Goal: Task Accomplishment & Management: Manage account settings

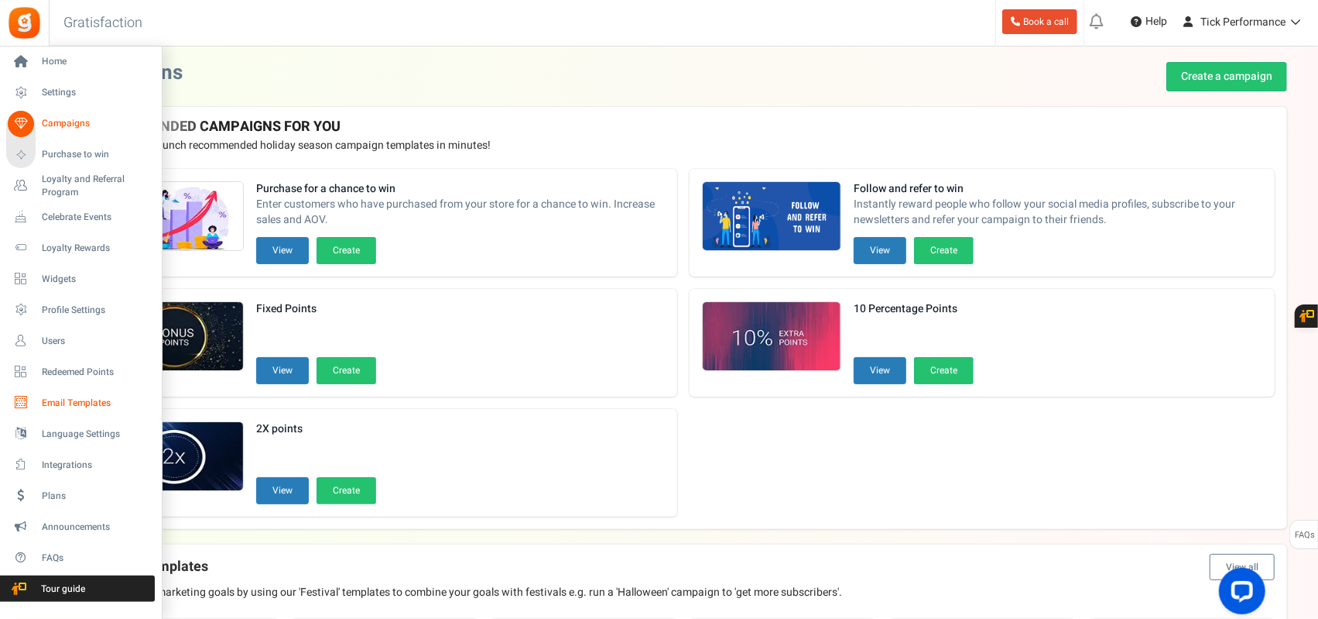
click at [84, 399] on span "Email Templates" at bounding box center [96, 402] width 108 height 13
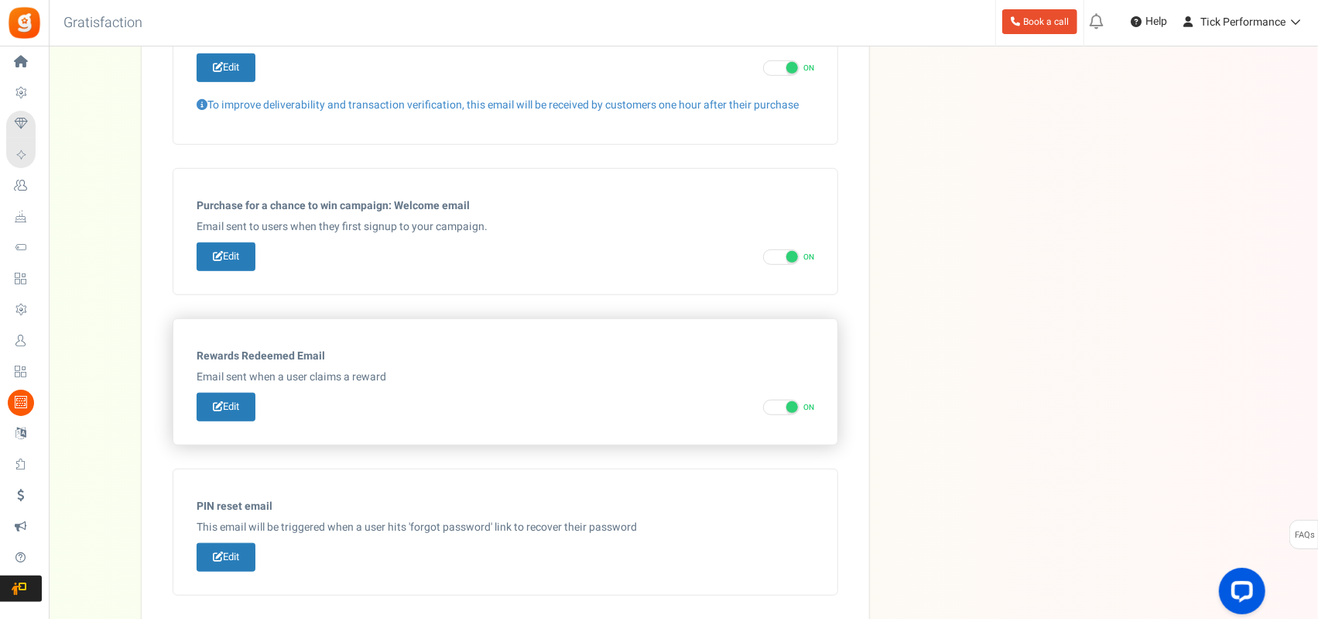
scroll to position [785, 0]
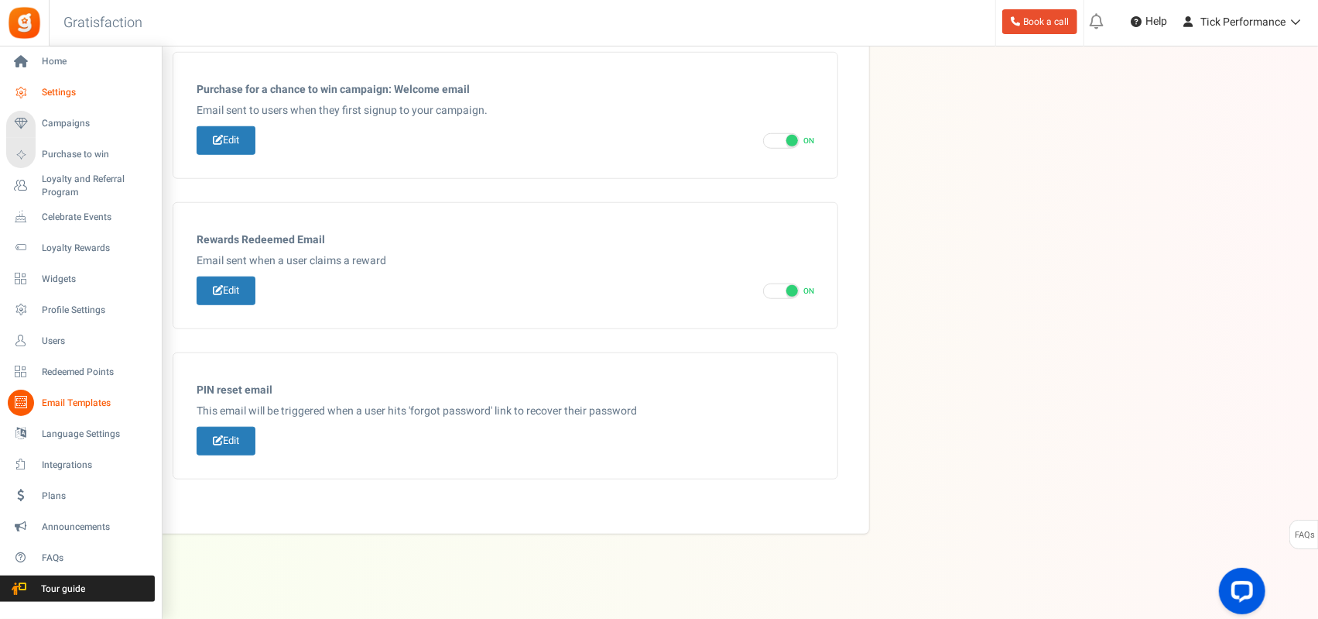
click at [62, 82] on link "Settings" at bounding box center [80, 93] width 149 height 26
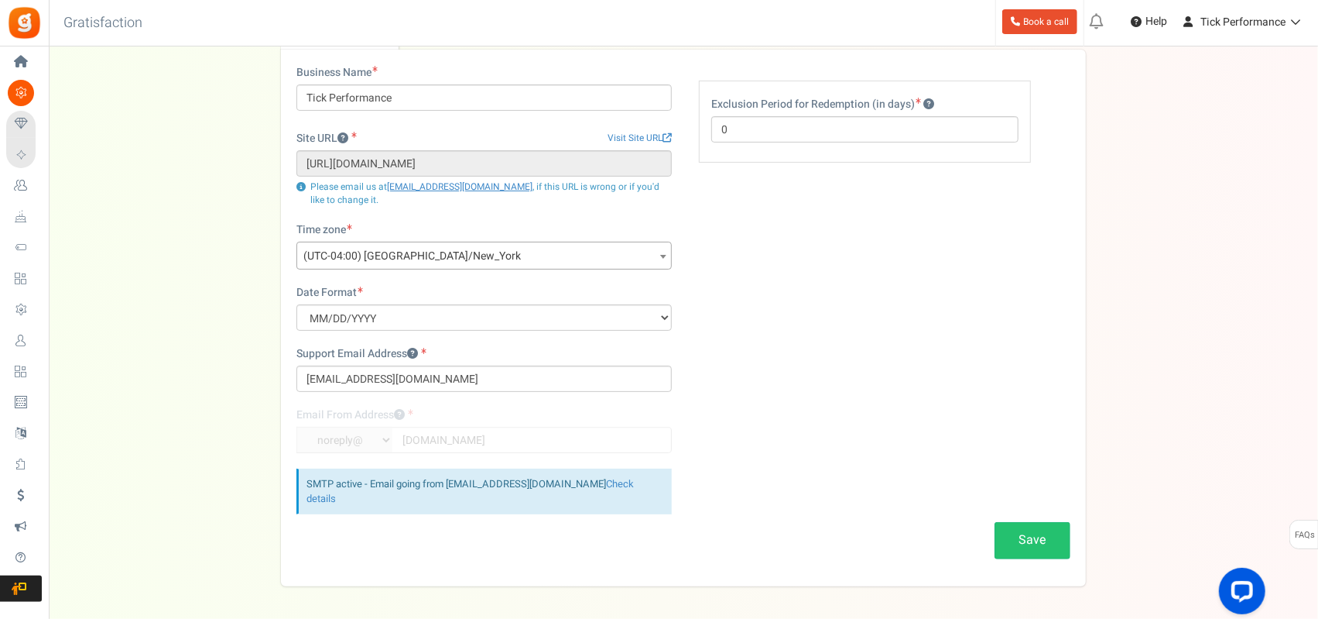
scroll to position [144, 0]
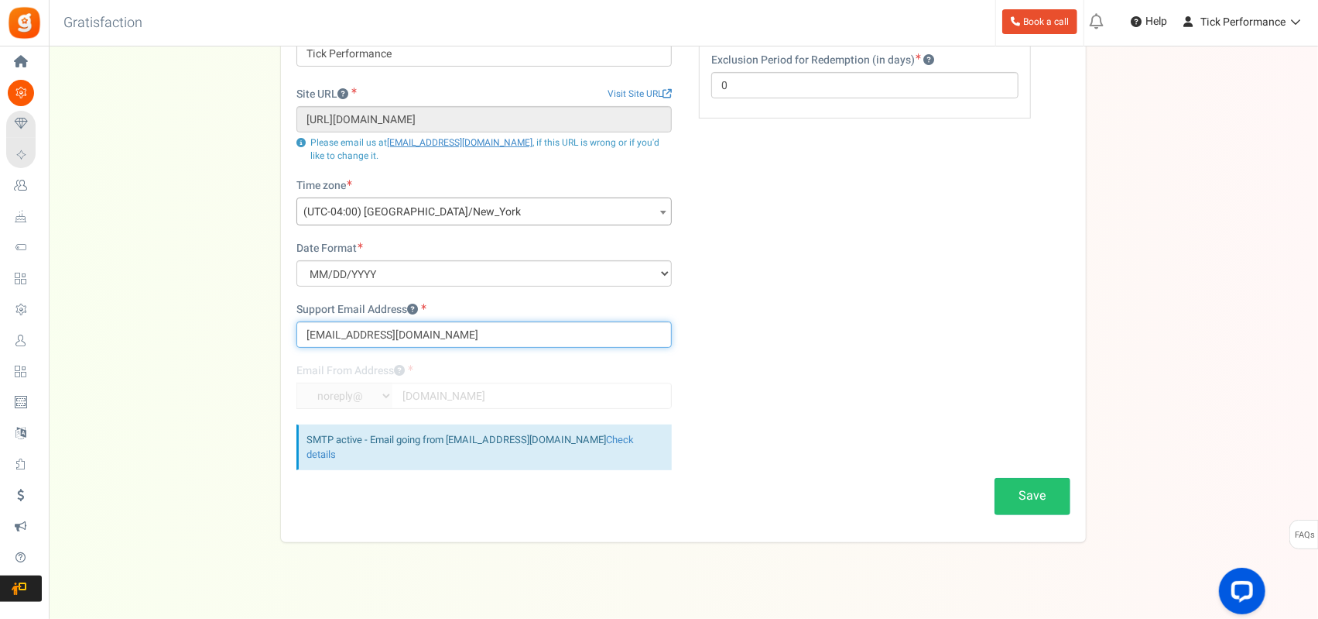
click at [392, 334] on input "[EMAIL_ADDRESS][DOMAIN_NAME]" at bounding box center [484, 334] width 375 height 26
click at [386, 334] on input "[EMAIL_ADDRESS][DOMAIN_NAME]" at bounding box center [484, 334] width 375 height 26
click at [381, 334] on input "[EMAIL_ADDRESS][DOMAIN_NAME]" at bounding box center [484, 334] width 375 height 26
type input "[EMAIL_ADDRESS][DOMAIN_NAME]"
click at [528, 295] on div "Business Name Tick Performance Site URL Visit Site URL https://www.tickperforma…" at bounding box center [484, 249] width 399 height 457
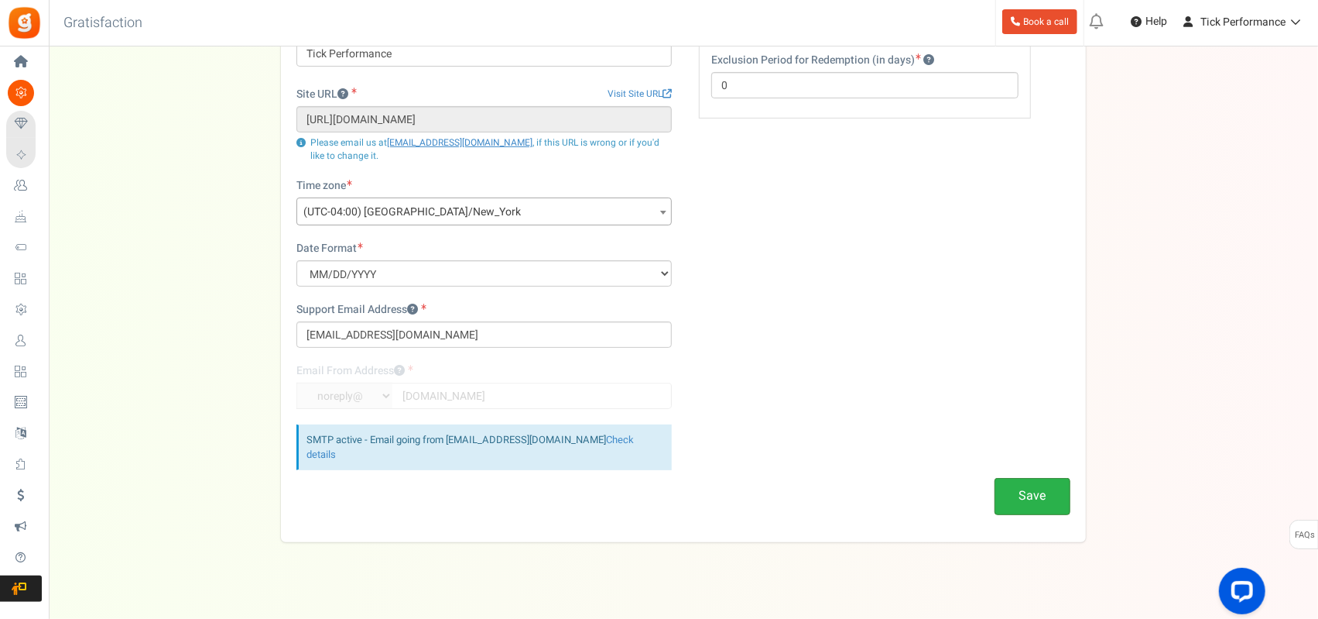
click at [1019, 478] on button "Save" at bounding box center [1033, 496] width 76 height 36
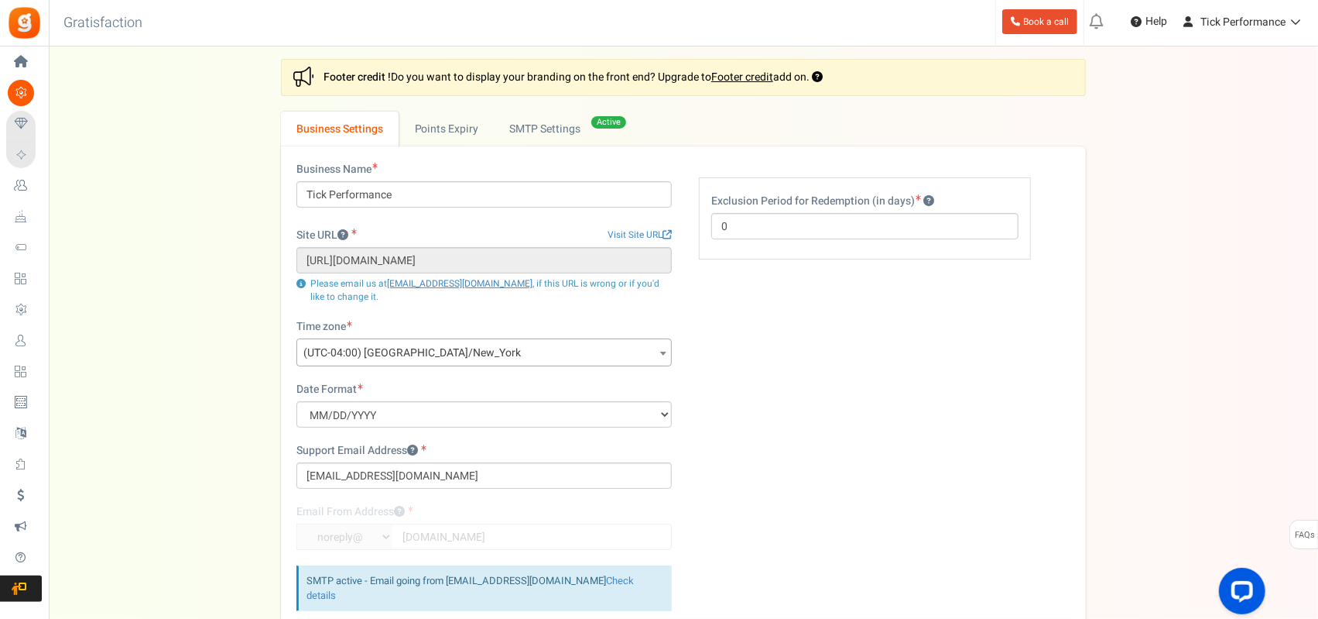
scroll to position [0, 0]
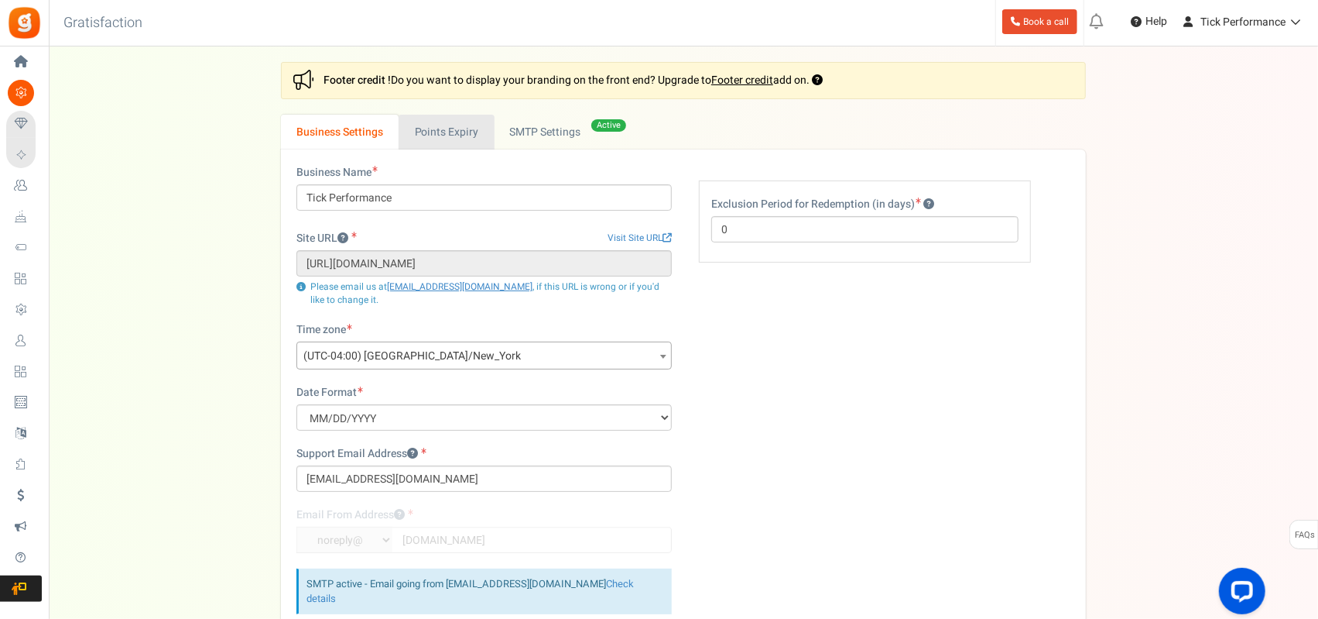
click at [457, 129] on link "Points Expiry" at bounding box center [446, 132] width 95 height 35
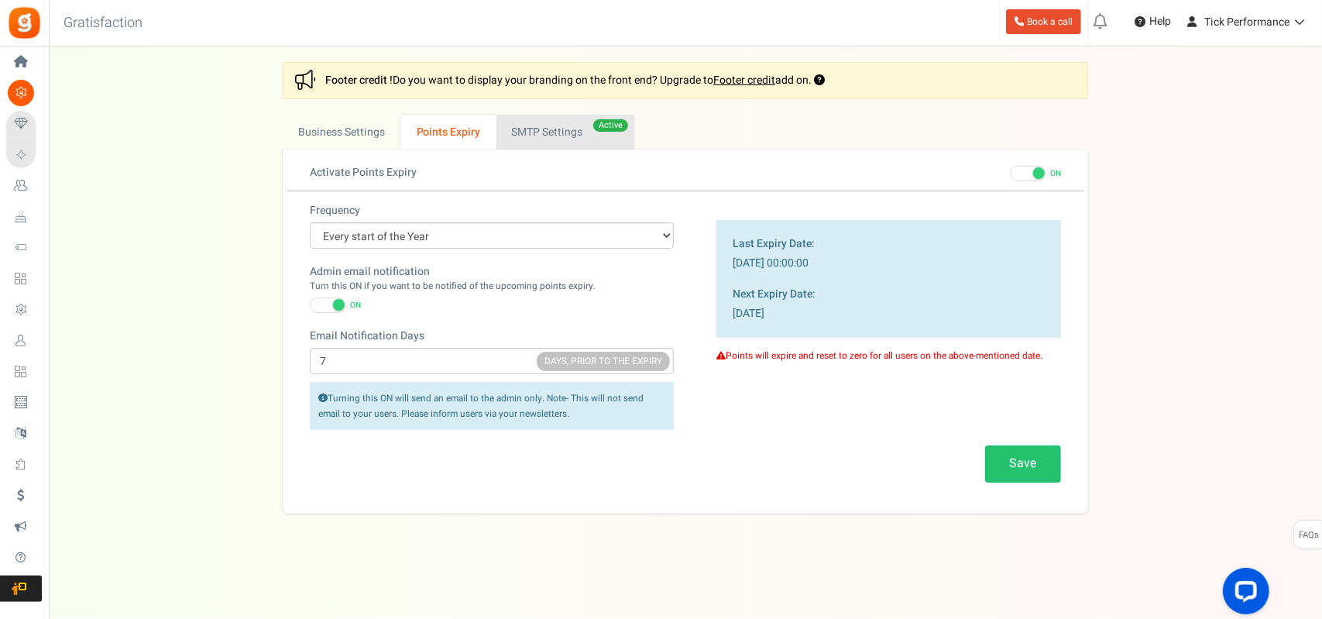
click at [551, 127] on link "Active SMTP Settings" at bounding box center [565, 132] width 139 height 35
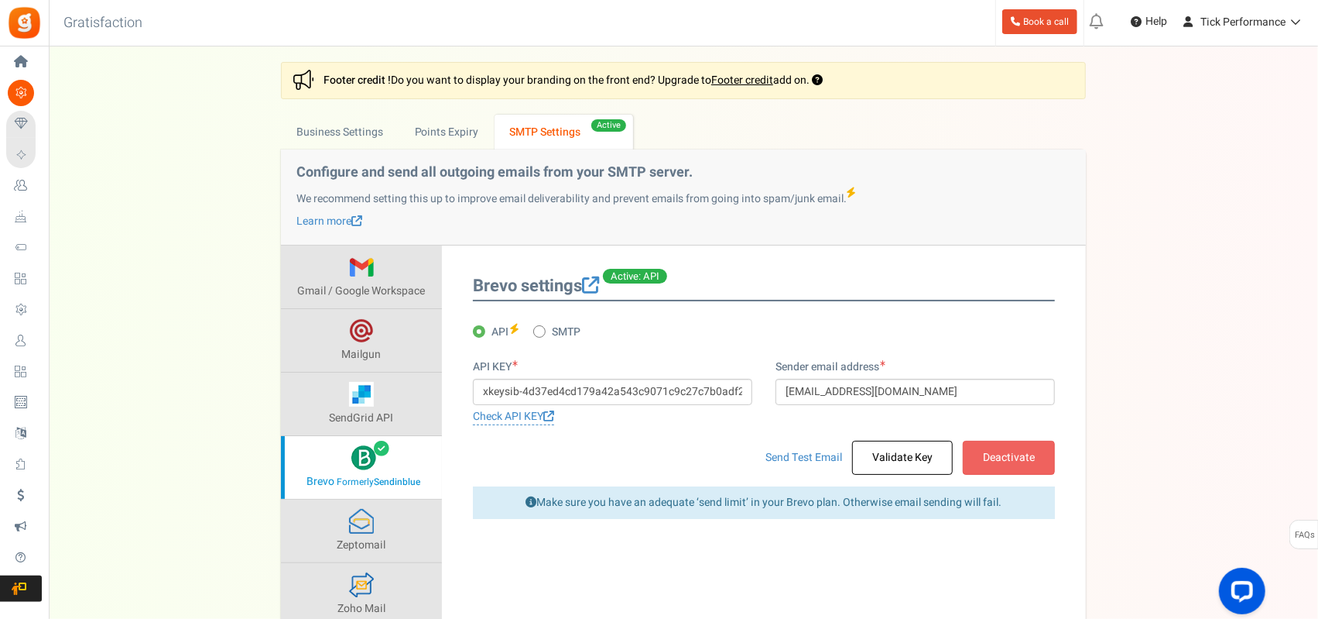
click at [814, 242] on div "Configure and send all outgoing emails from your SMTP server. We recommend sett…" at bounding box center [683, 197] width 805 height 96
click at [372, 281] on link "Gmail / Google Workspace" at bounding box center [361, 276] width 161 height 63
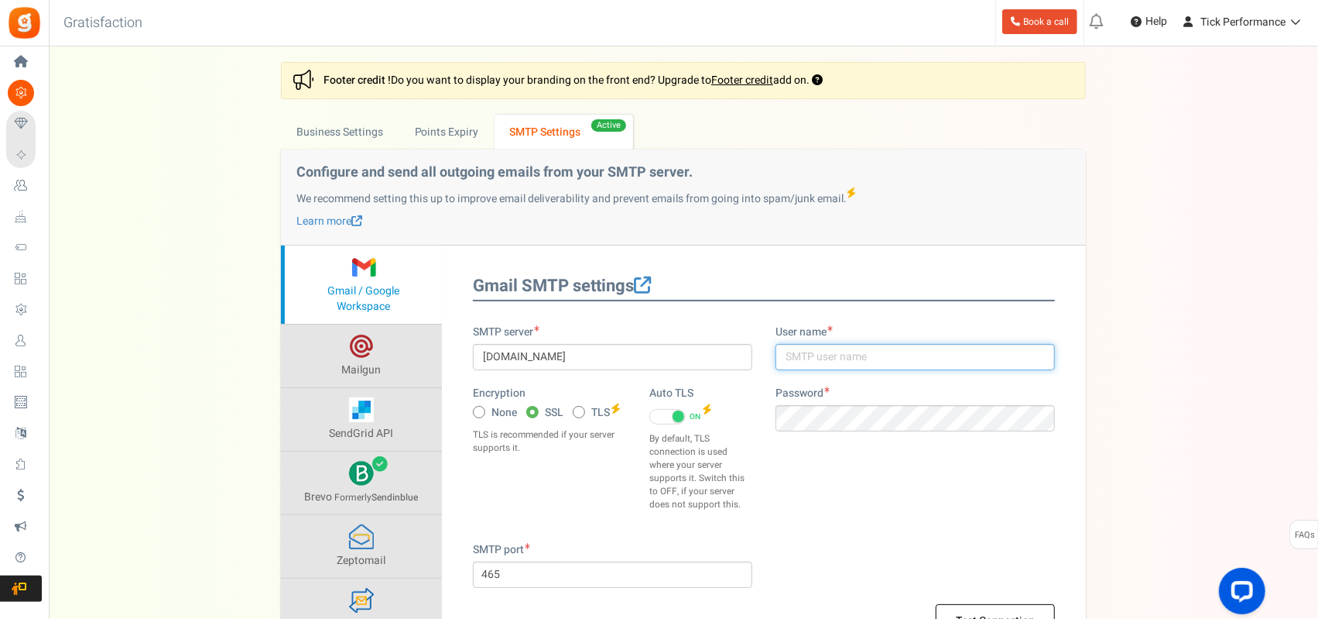
click at [831, 358] on input "text" at bounding box center [915, 357] width 279 height 26
click at [835, 355] on input "text" at bounding box center [915, 357] width 279 height 26
paste input "zenr imoa cijc cwrv"
type input "zenr imoa cijc cwrv"
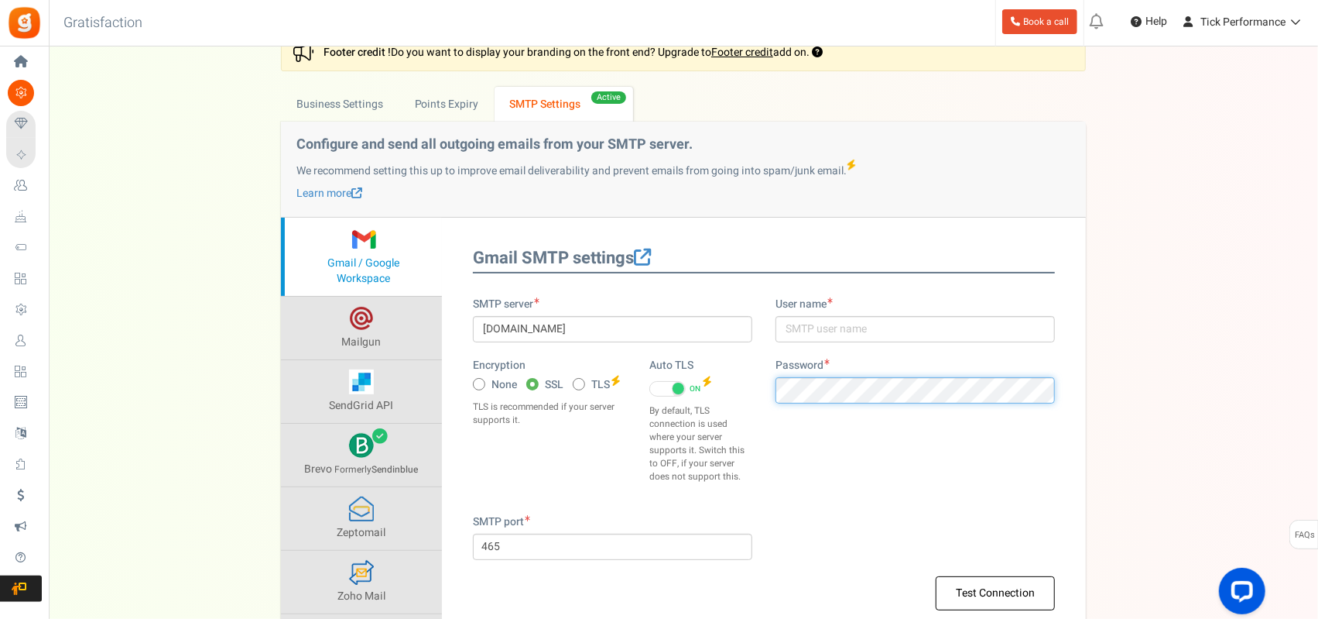
scroll to position [155, 0]
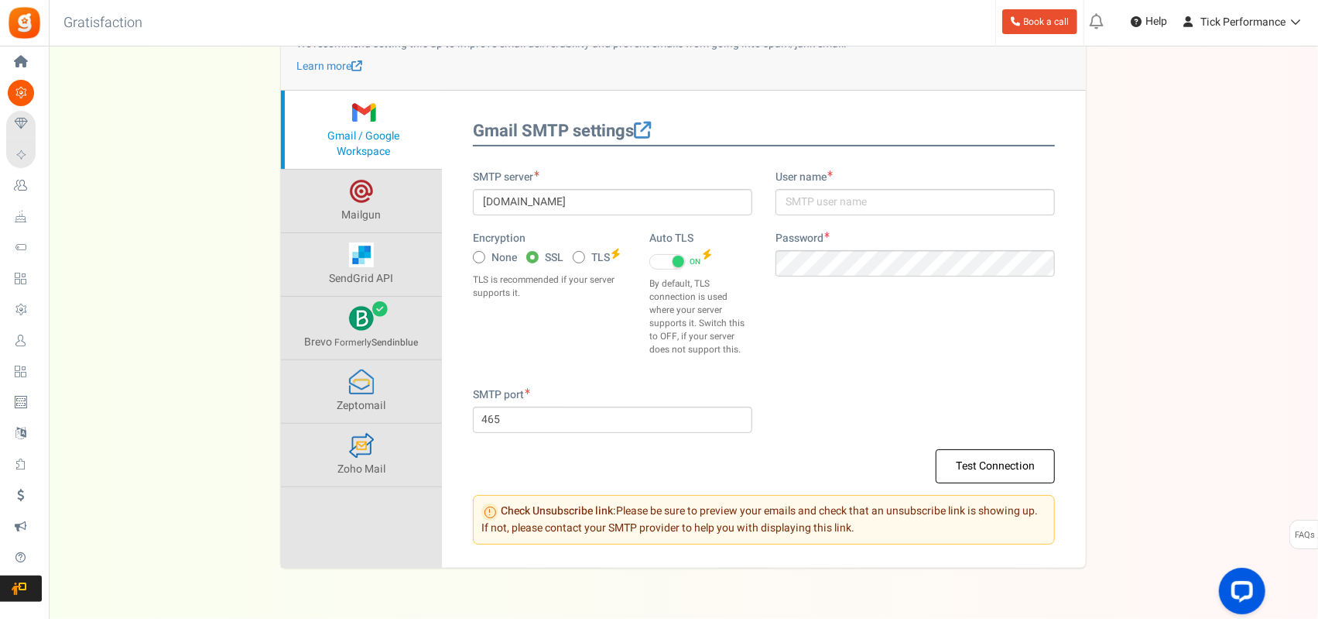
click at [581, 256] on icon at bounding box center [580, 257] width 4 height 4
click at [581, 256] on input "TLS" at bounding box center [578, 258] width 10 height 10
radio input "true"
type input "587"
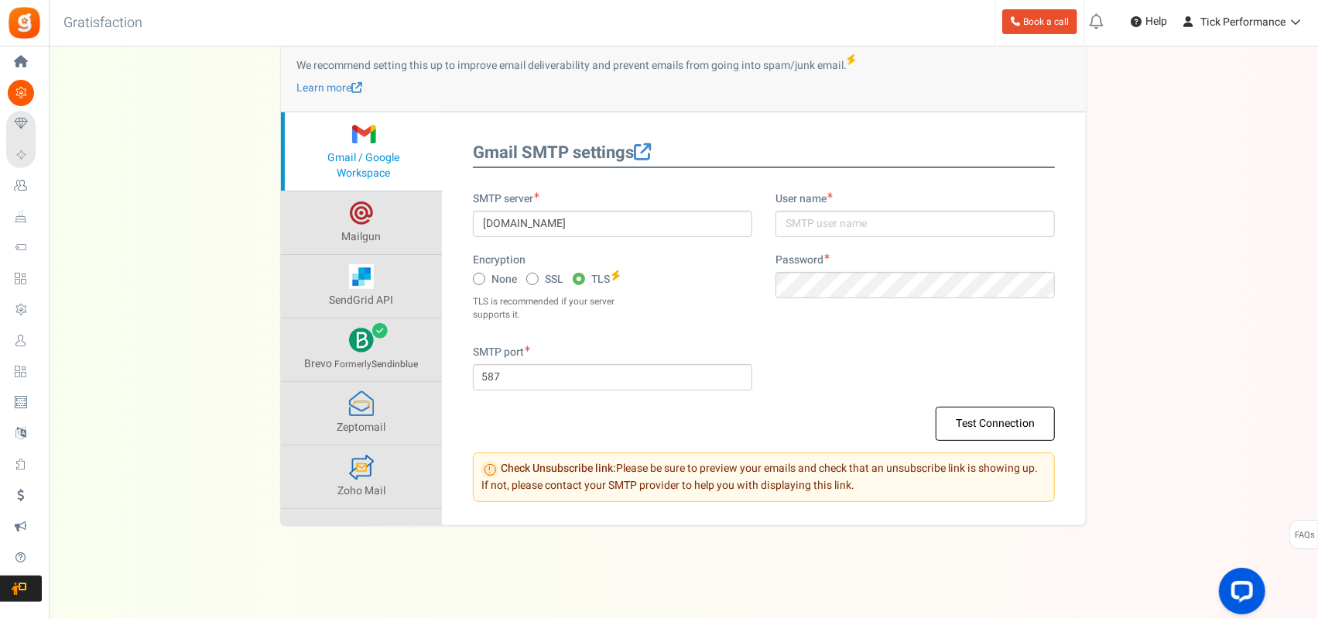
scroll to position [131, 0]
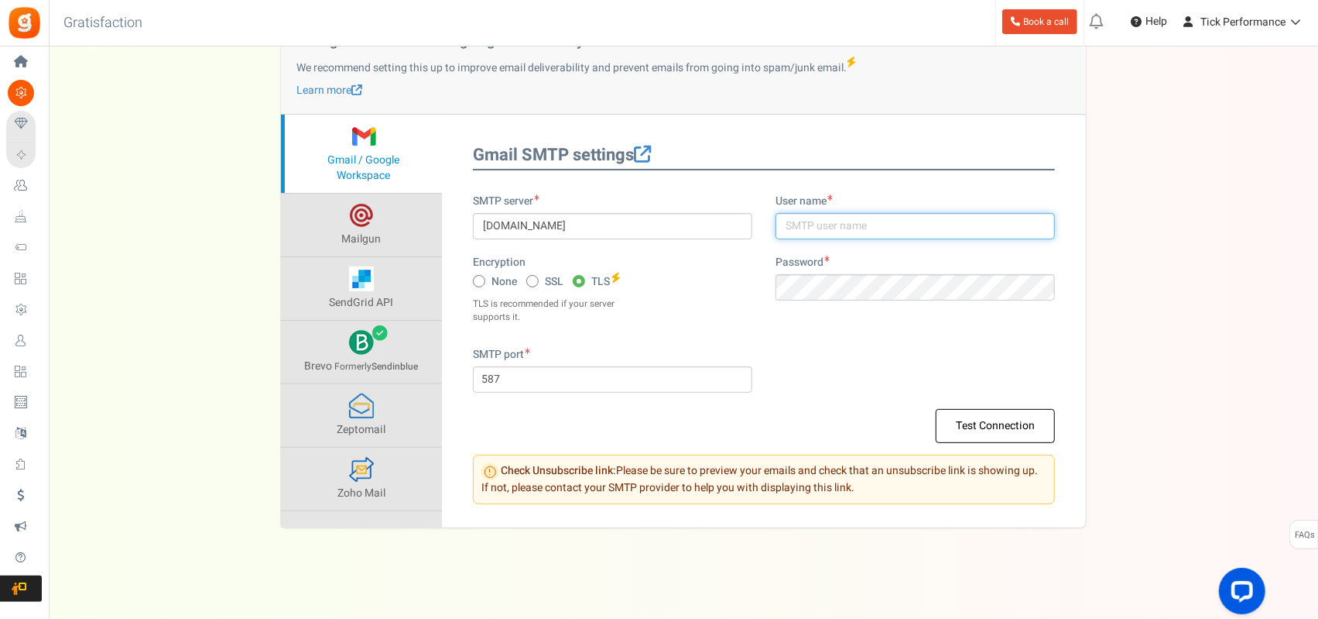
click at [794, 225] on input "text" at bounding box center [915, 226] width 279 height 26
click at [855, 216] on input "text" at bounding box center [915, 226] width 279 height 26
paste input "[EMAIL_ADDRESS][DOMAIN_NAME]"
type input "[EMAIL_ADDRESS][DOMAIN_NAME]"
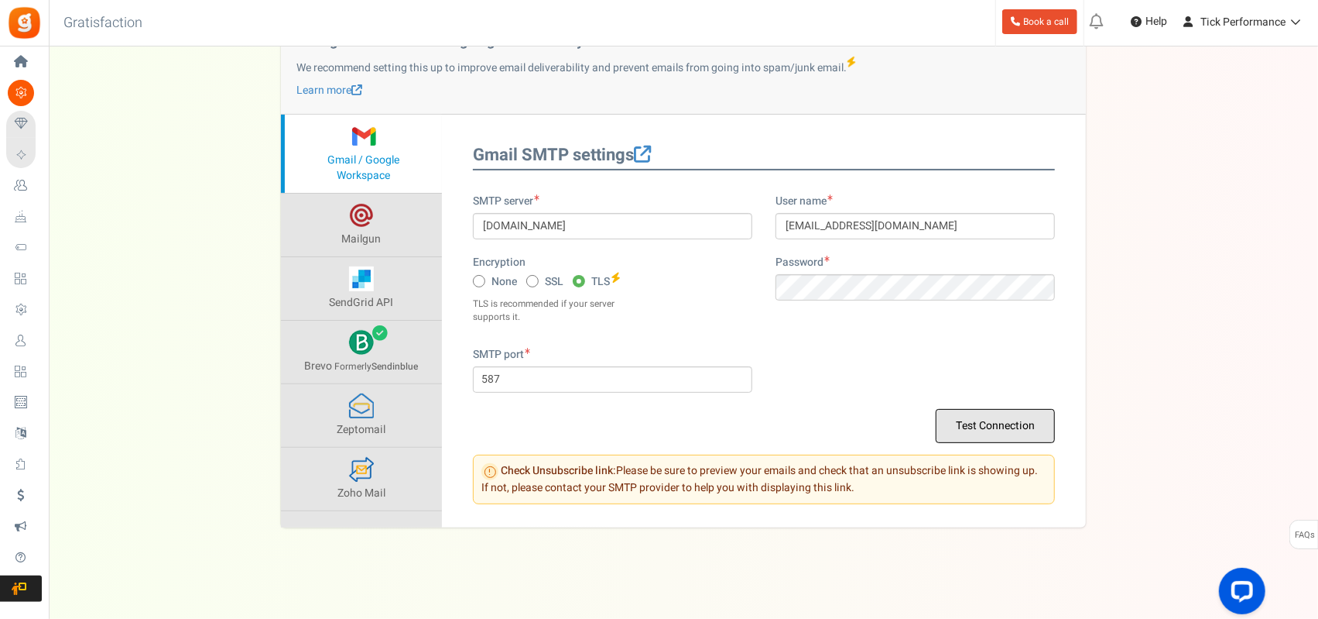
click at [980, 427] on button "Test Connection" at bounding box center [995, 426] width 119 height 34
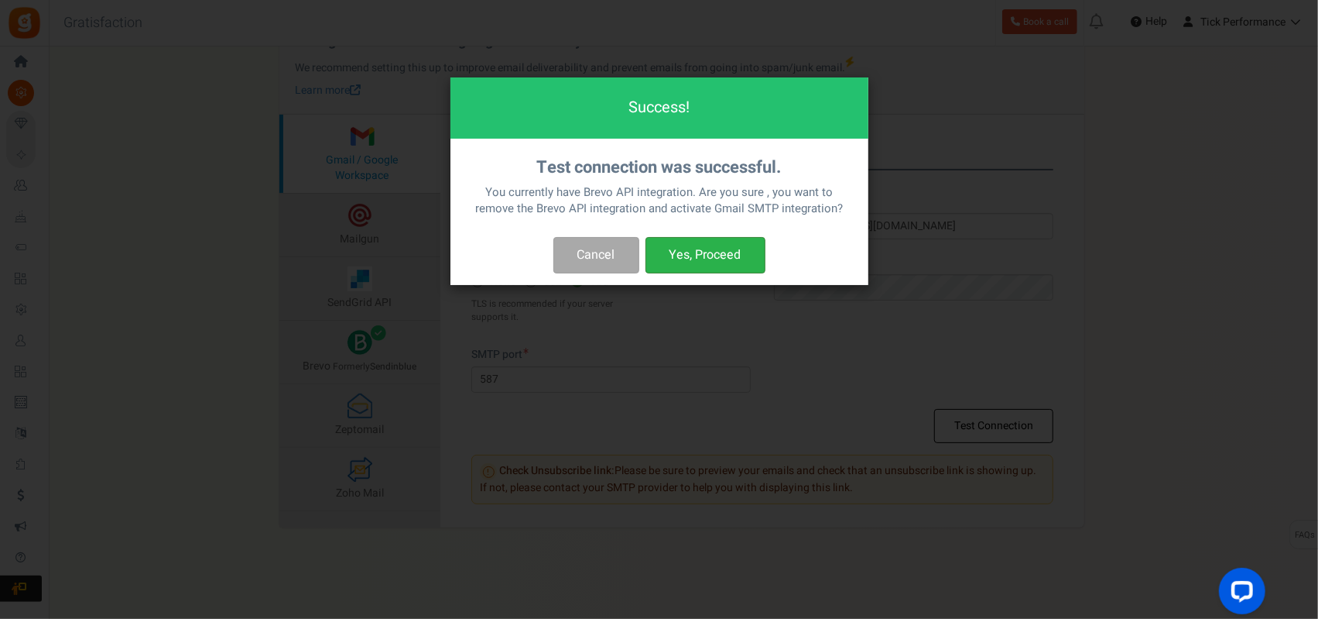
click at [700, 261] on button "Yes, Proceed" at bounding box center [706, 255] width 120 height 36
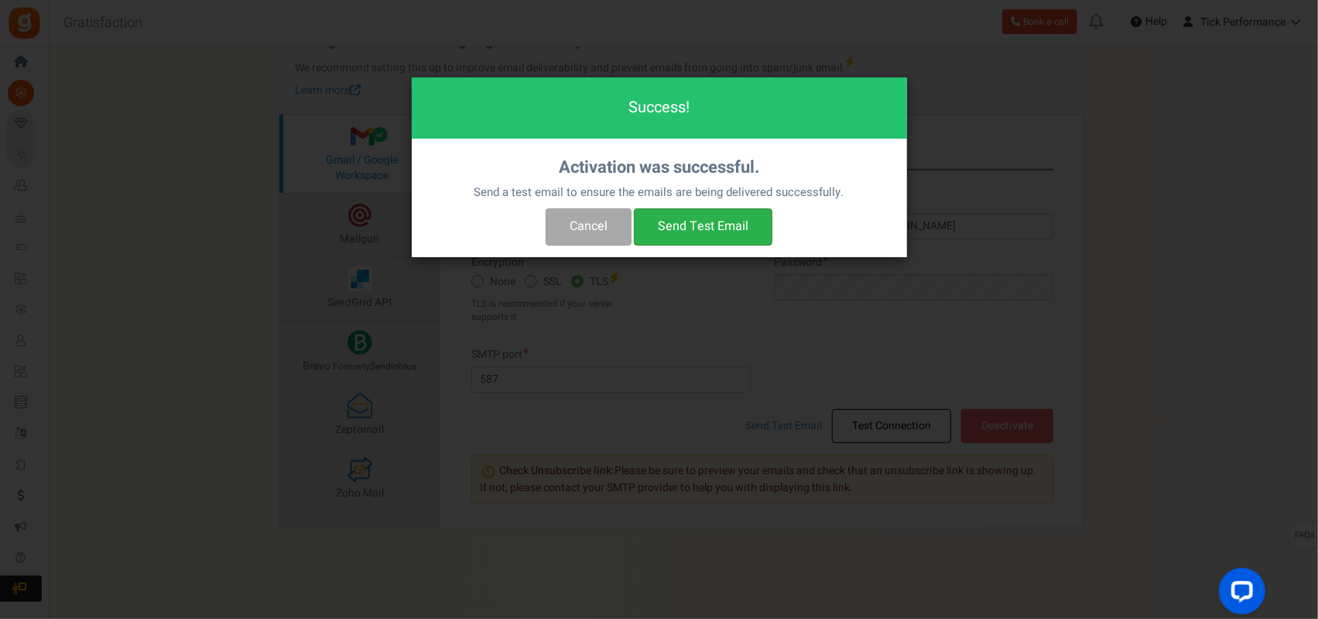
click at [708, 230] on button "Send Test Email" at bounding box center [703, 226] width 139 height 36
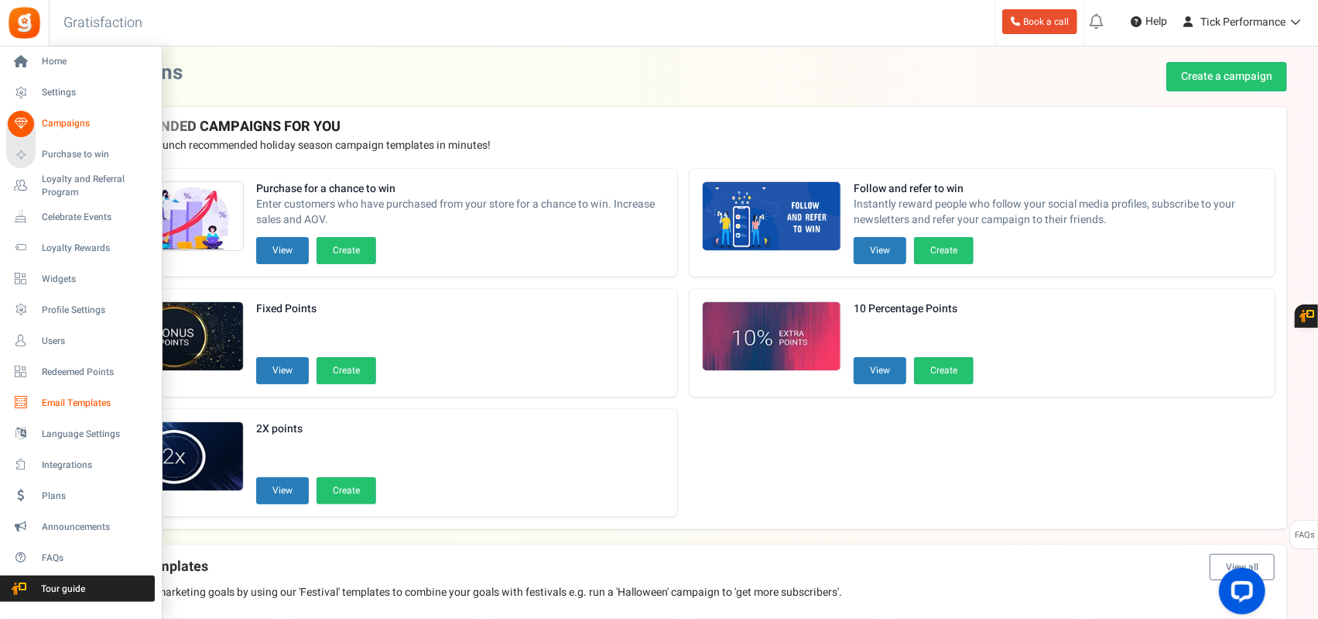
click at [69, 399] on span "Email Templates" at bounding box center [96, 402] width 108 height 13
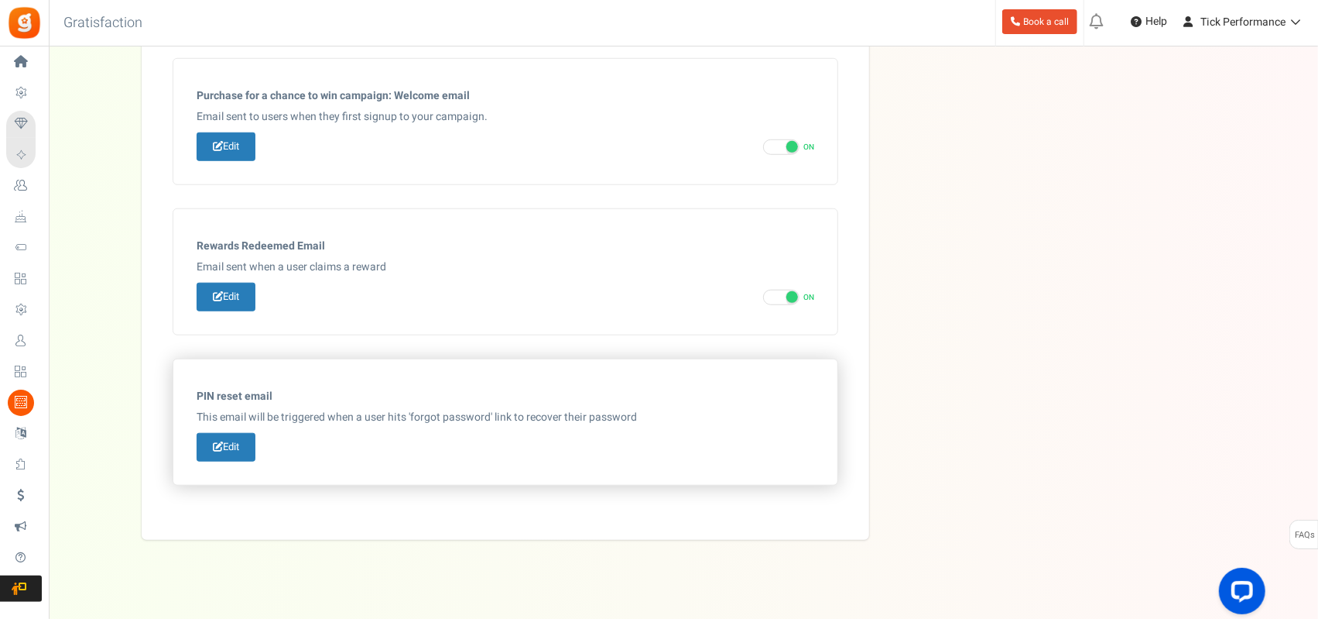
scroll to position [785, 0]
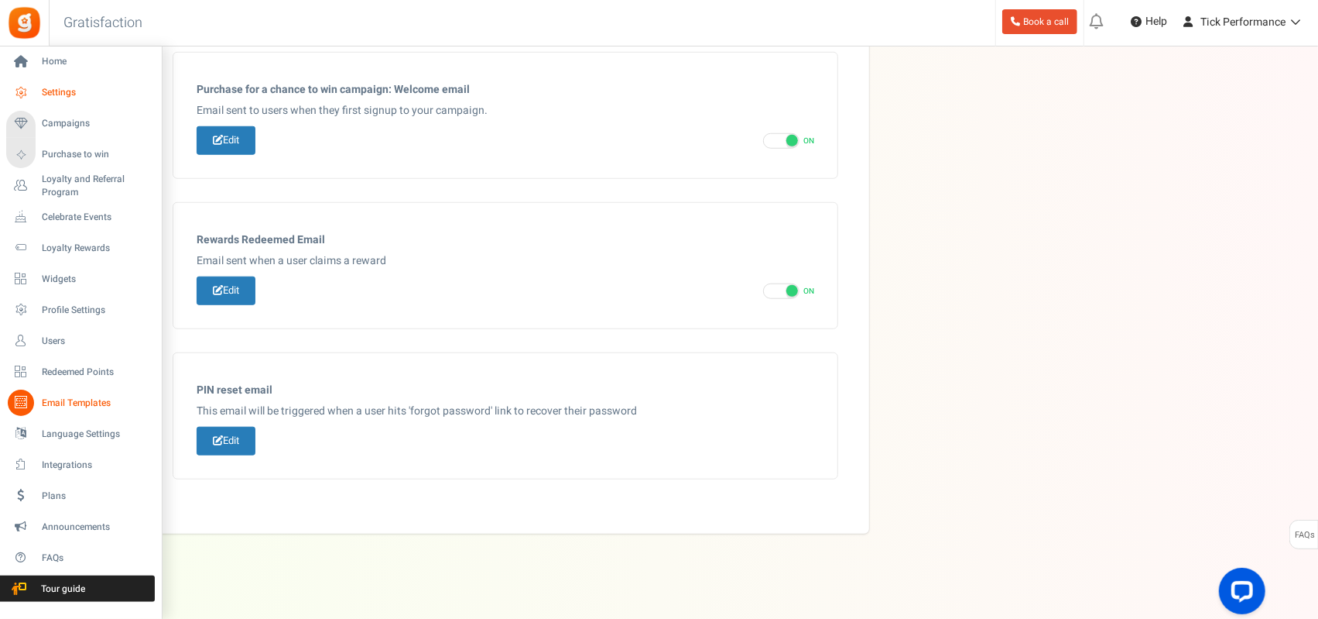
click at [26, 91] on icon at bounding box center [21, 93] width 26 height 26
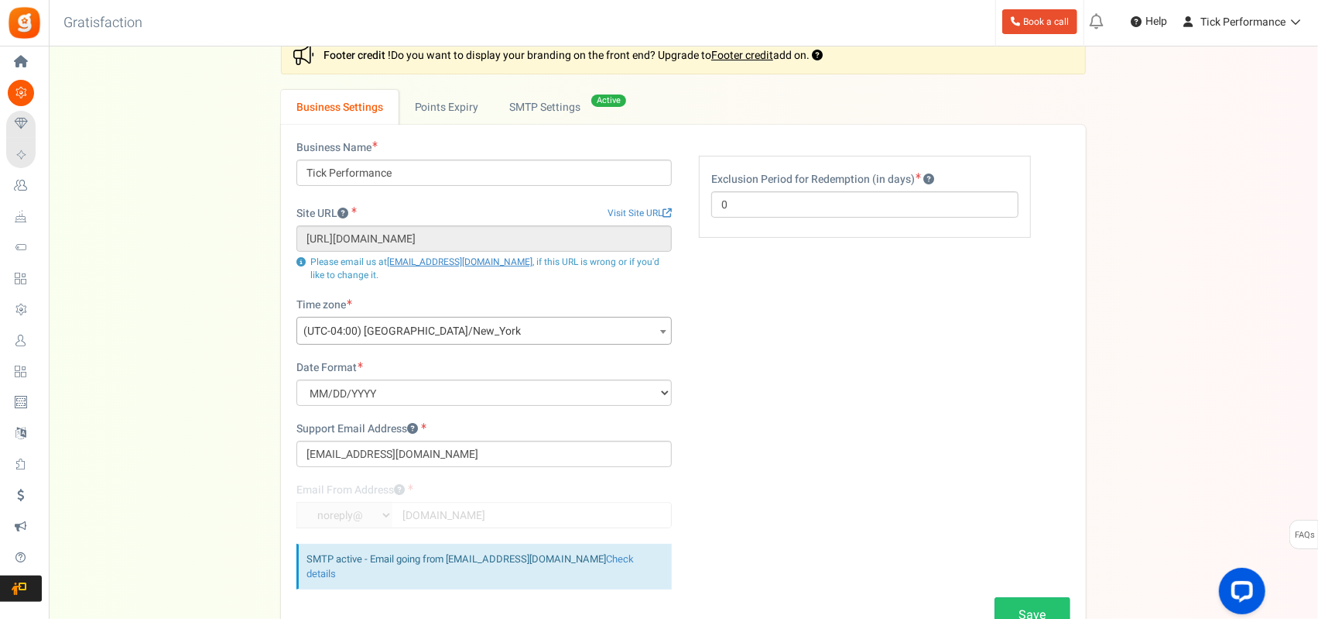
scroll to position [4, 0]
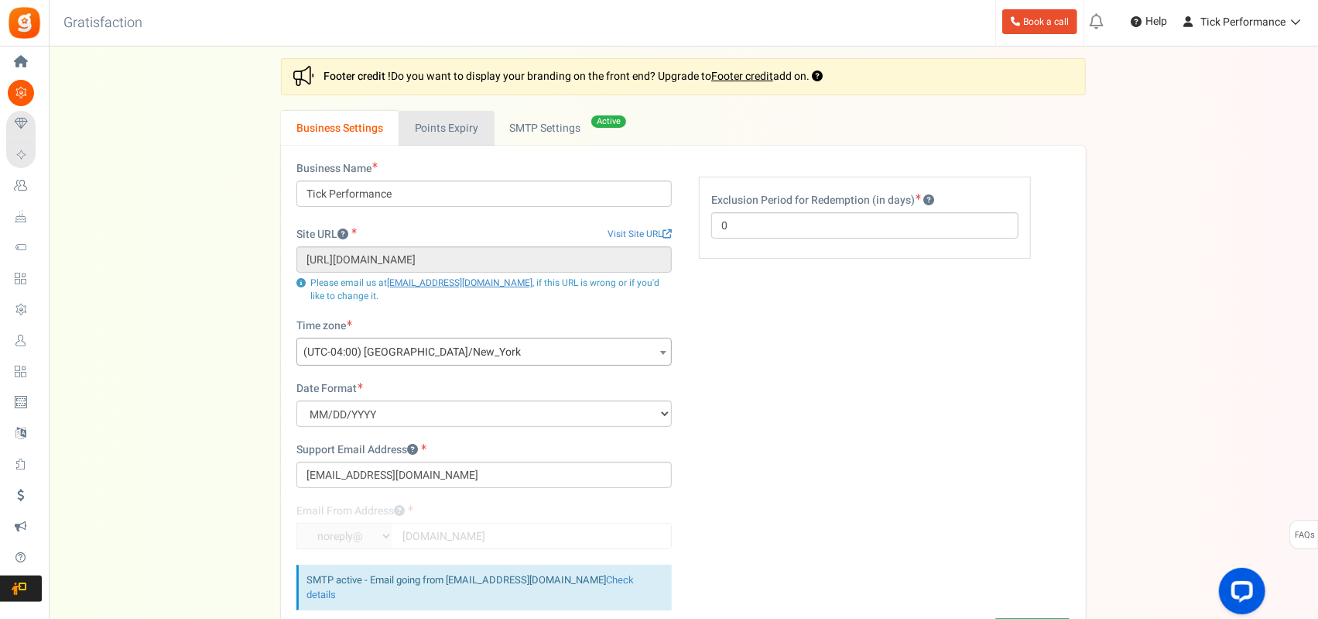
click at [438, 125] on link "Points Expiry" at bounding box center [446, 128] width 95 height 35
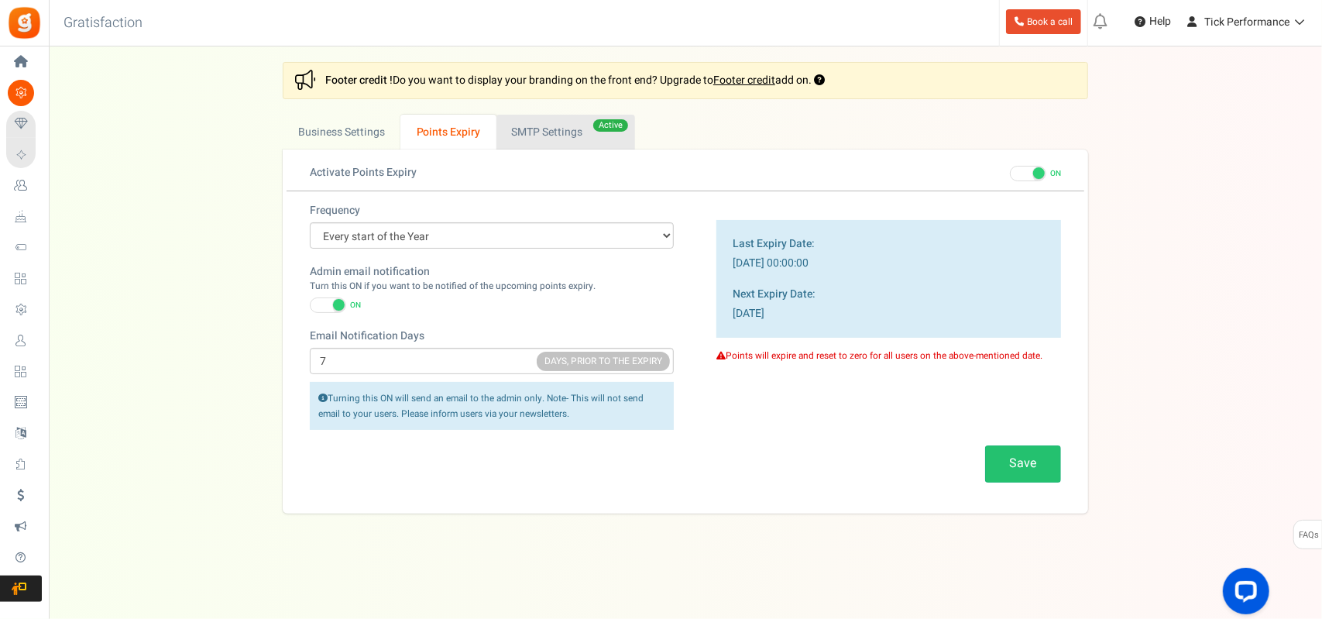
click at [525, 136] on link "Active SMTP Settings" at bounding box center [565, 132] width 139 height 35
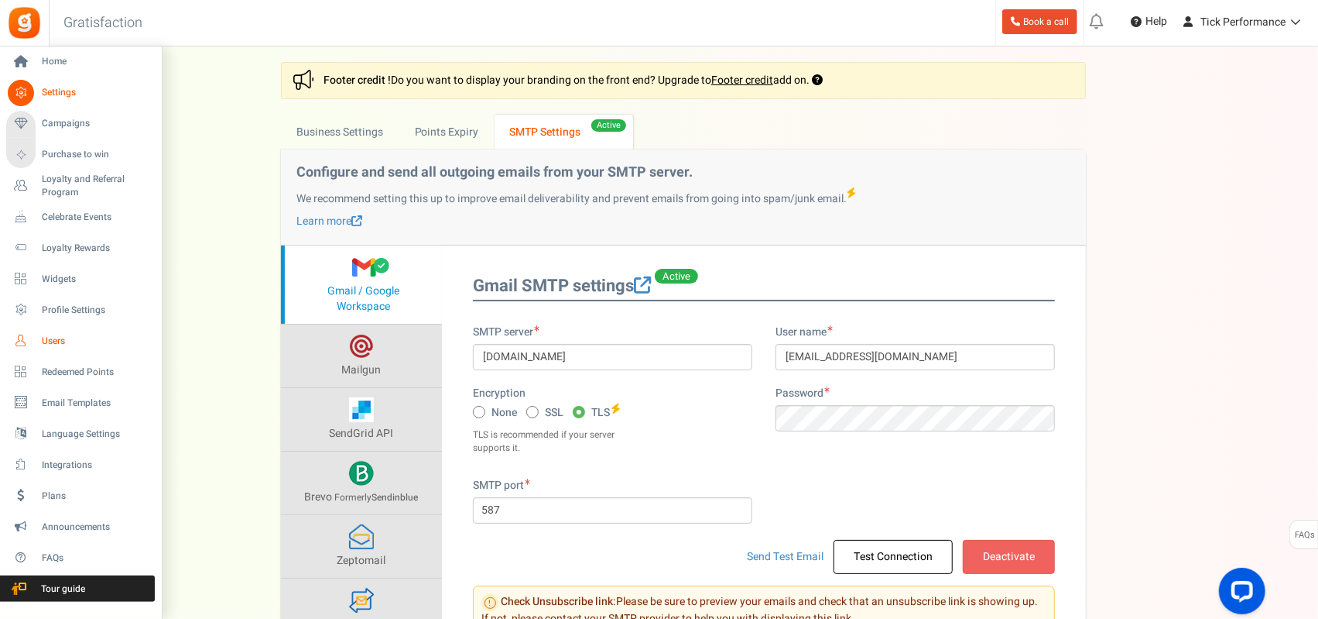
click at [50, 338] on span "Users" at bounding box center [96, 340] width 108 height 13
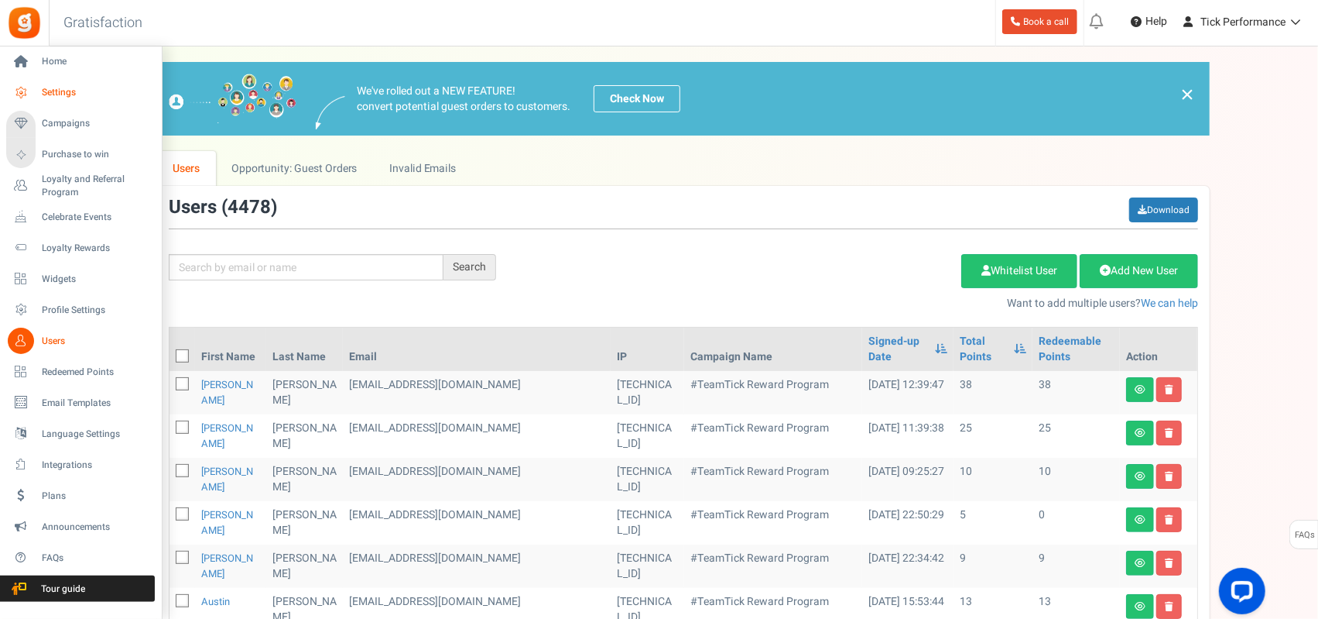
click at [54, 90] on span "Settings" at bounding box center [96, 92] width 108 height 13
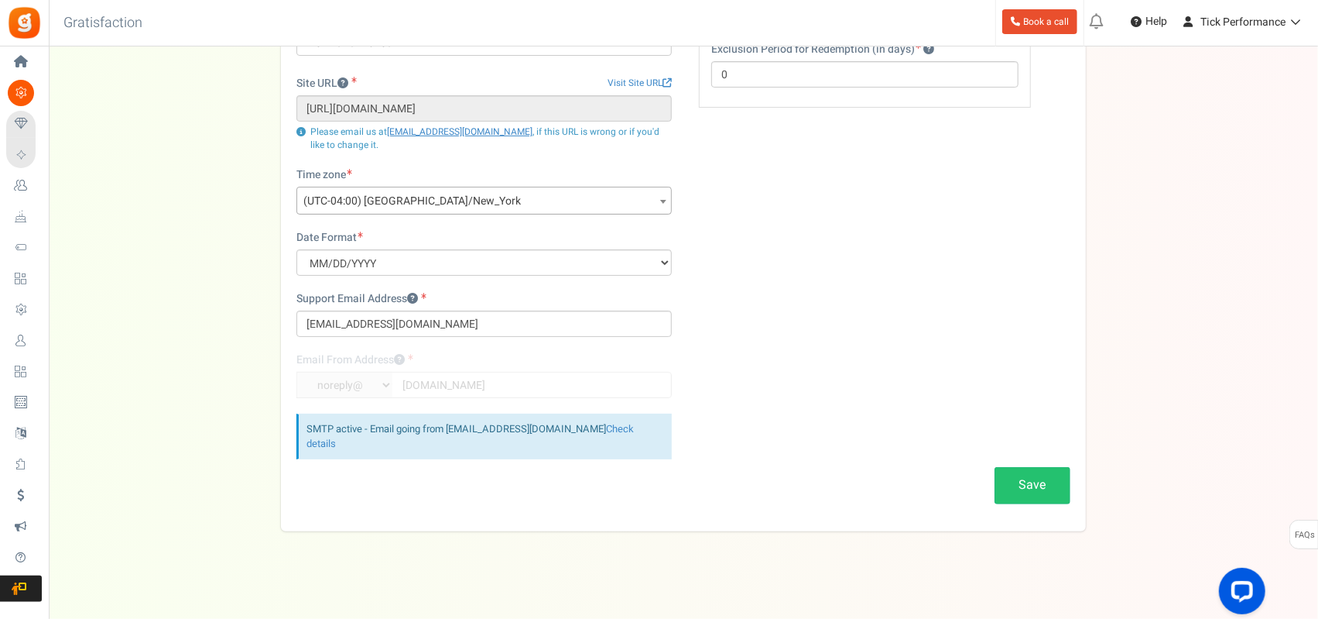
scroll to position [159, 0]
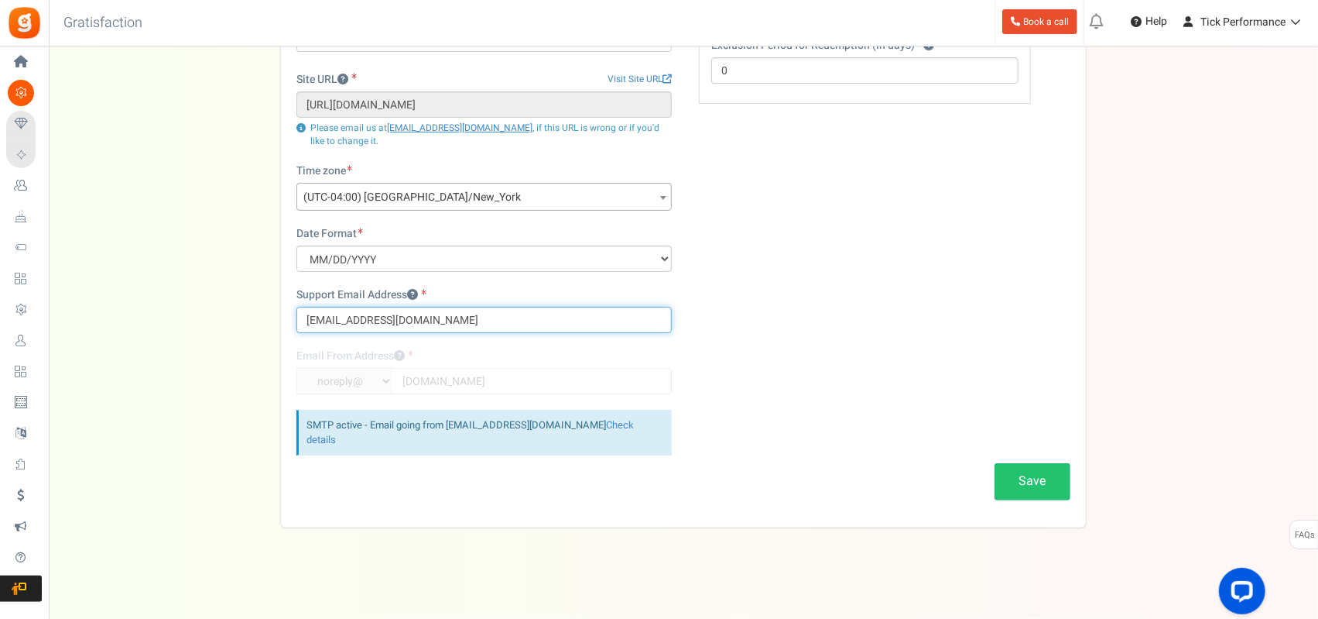
click at [382, 321] on input "[EMAIL_ADDRESS][DOMAIN_NAME]" at bounding box center [484, 320] width 375 height 26
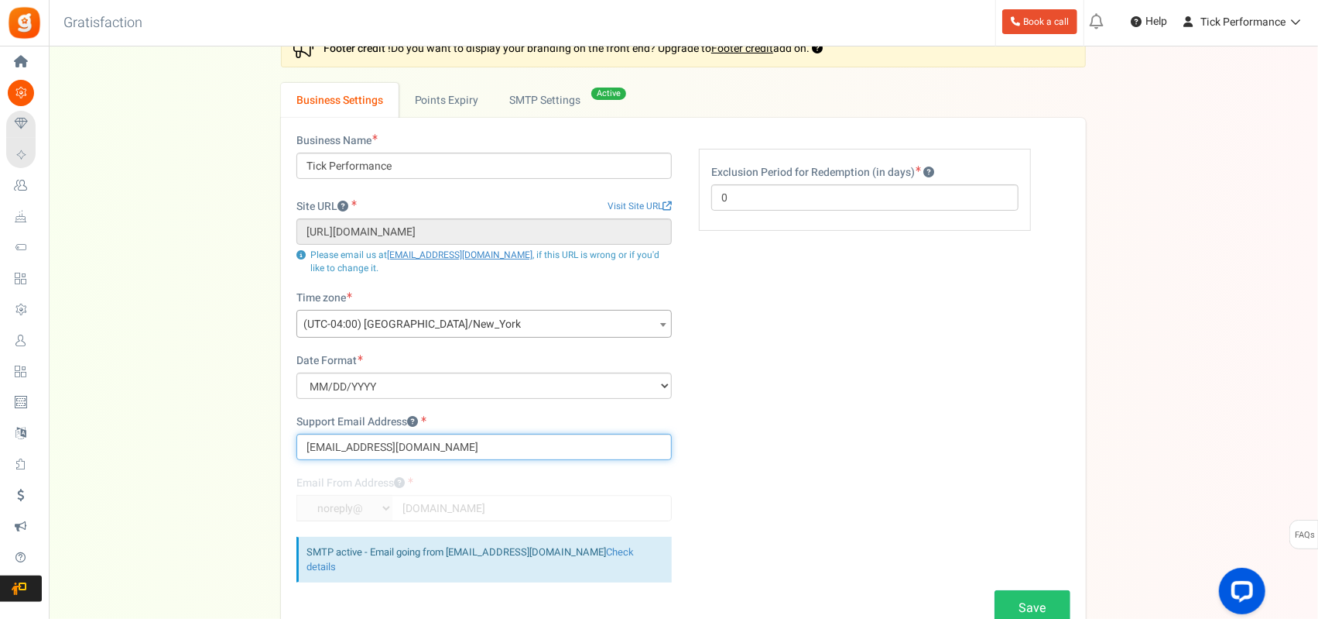
scroll to position [0, 0]
